Goal: Navigation & Orientation: Find specific page/section

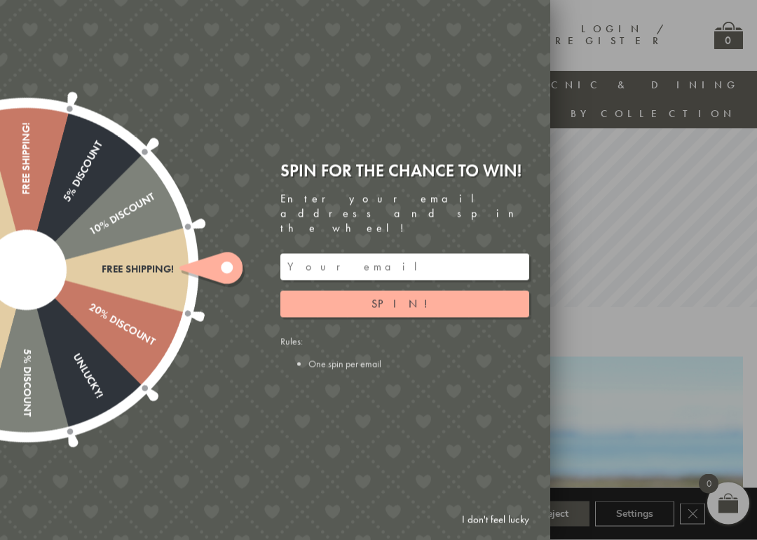
scroll to position [165, 0]
click at [499, 486] on link "I don't feel lucky" at bounding box center [495, 520] width 81 height 26
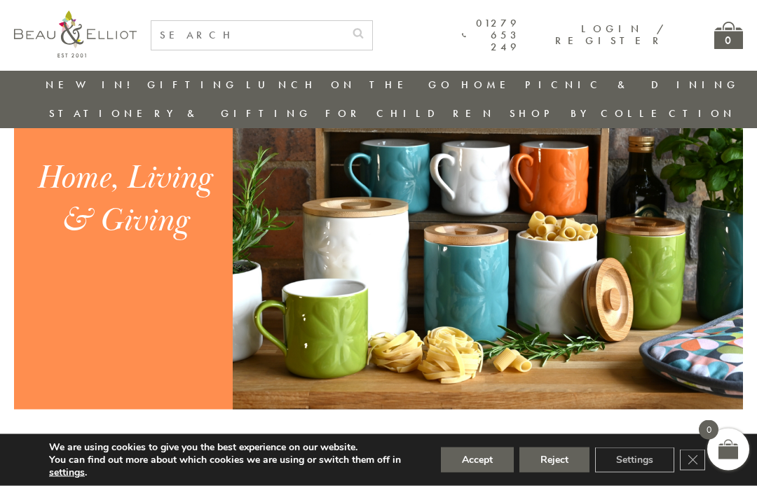
scroll to position [1413, 0]
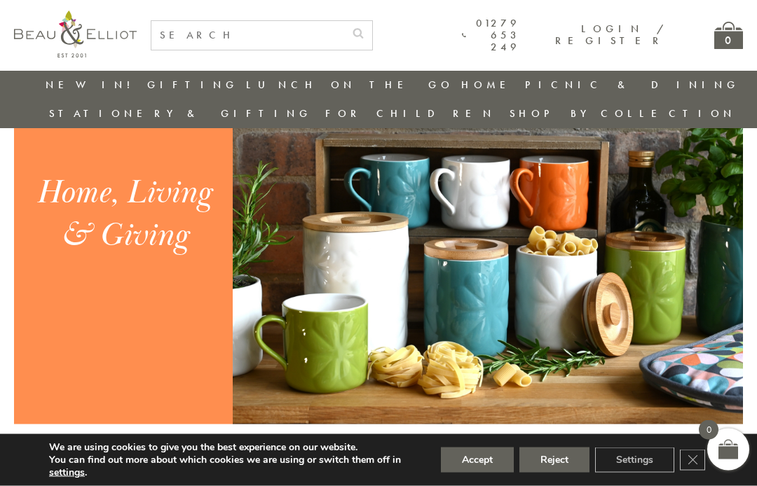
click at [116, 198] on div "Home, Living & Giving" at bounding box center [123, 214] width 188 height 85
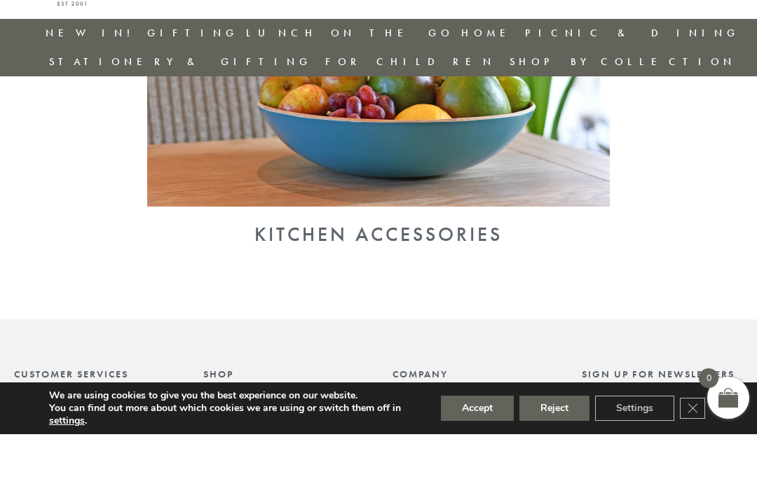
scroll to position [1432, 0]
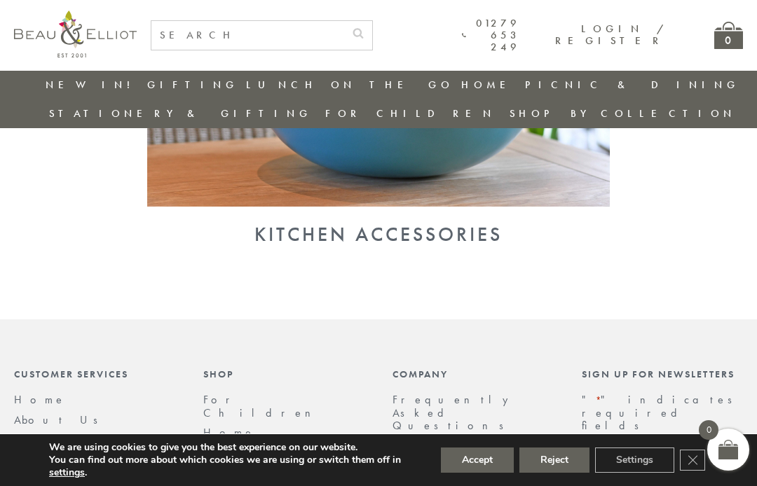
click at [361, 224] on div "Kitchen Accessories" at bounding box center [378, 235] width 729 height 22
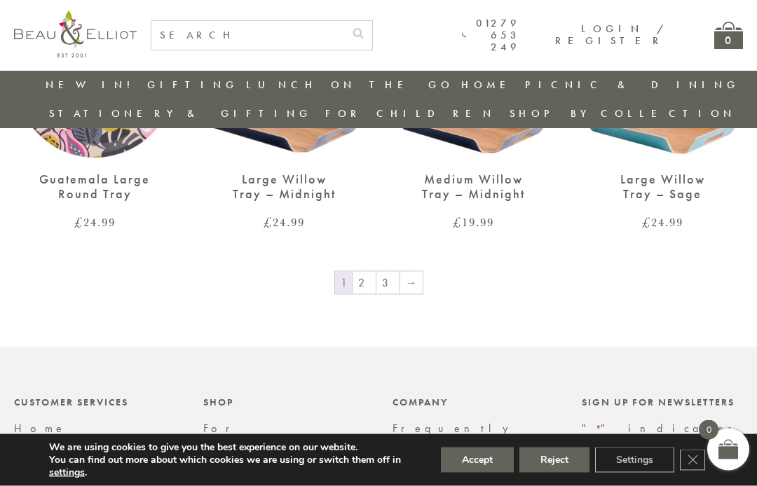
scroll to position [2076, 0]
click at [407, 271] on link "→" at bounding box center [411, 282] width 22 height 22
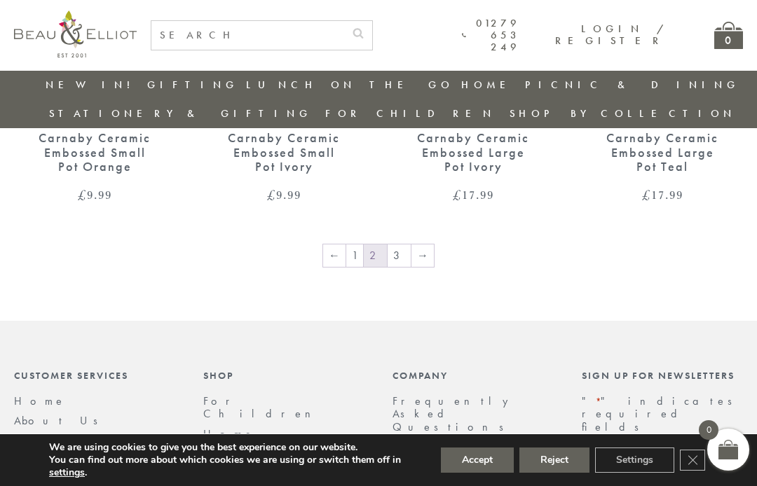
scroll to position [2130, 0]
click at [422, 246] on link "→" at bounding box center [422, 257] width 22 height 22
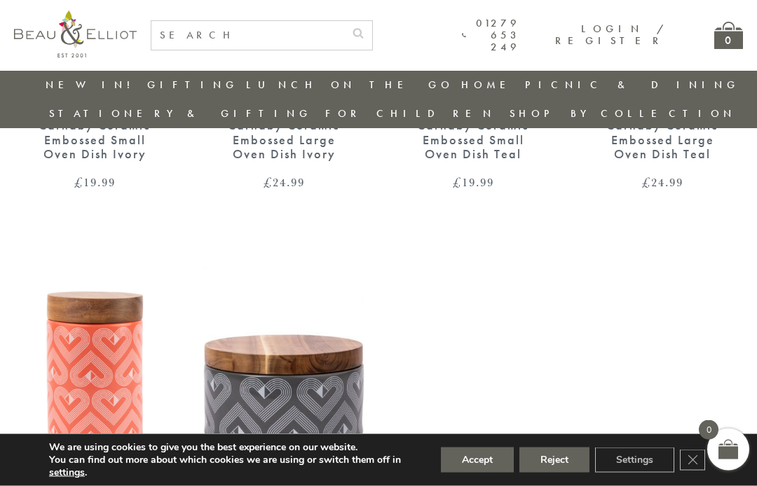
scroll to position [751, 0]
